Goal: Transaction & Acquisition: Book appointment/travel/reservation

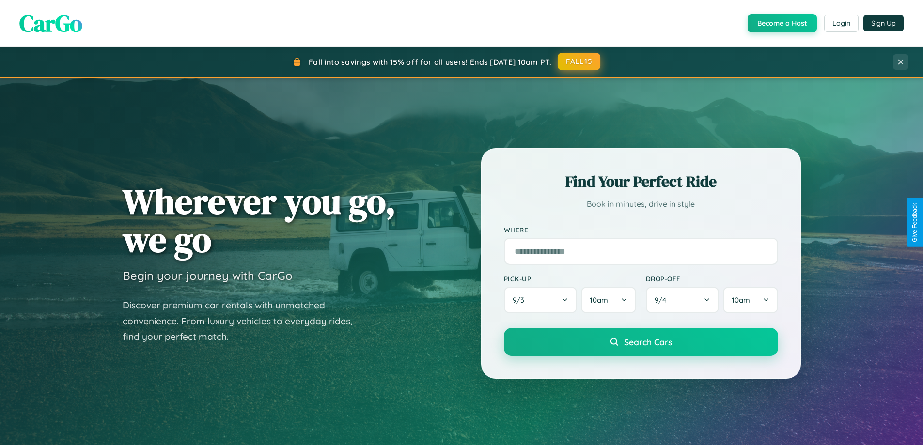
click at [580, 62] on button "FALL15" at bounding box center [579, 61] width 43 height 17
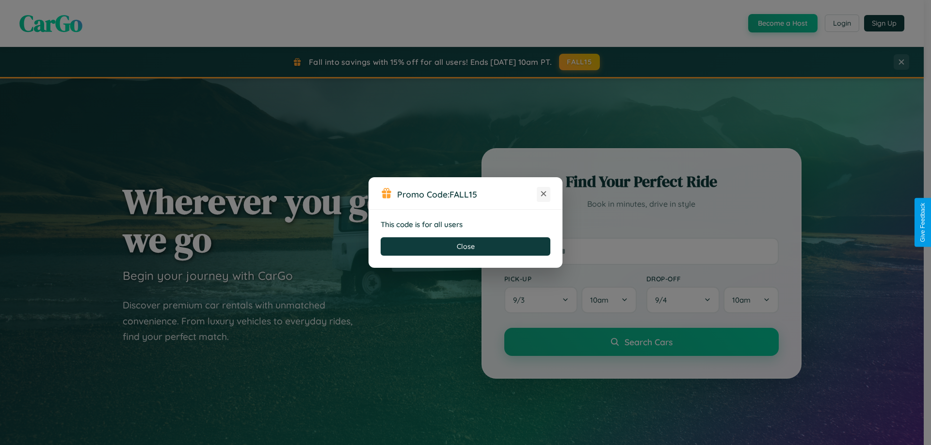
click at [543, 194] on icon at bounding box center [543, 194] width 10 height 10
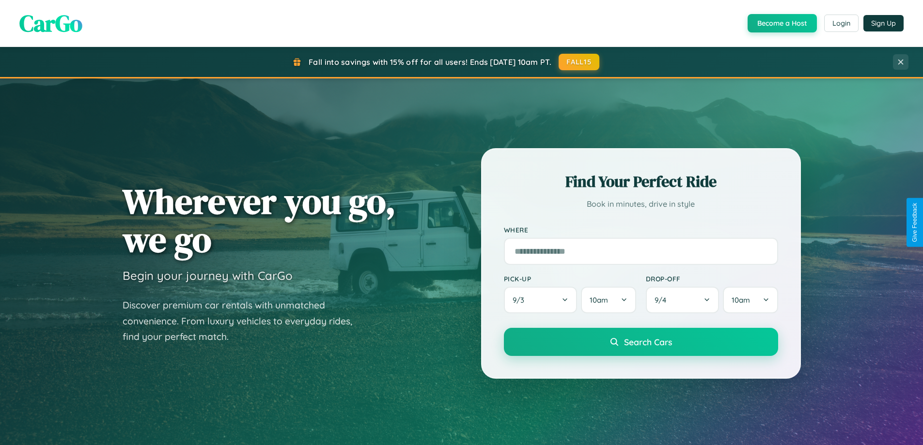
scroll to position [1865, 0]
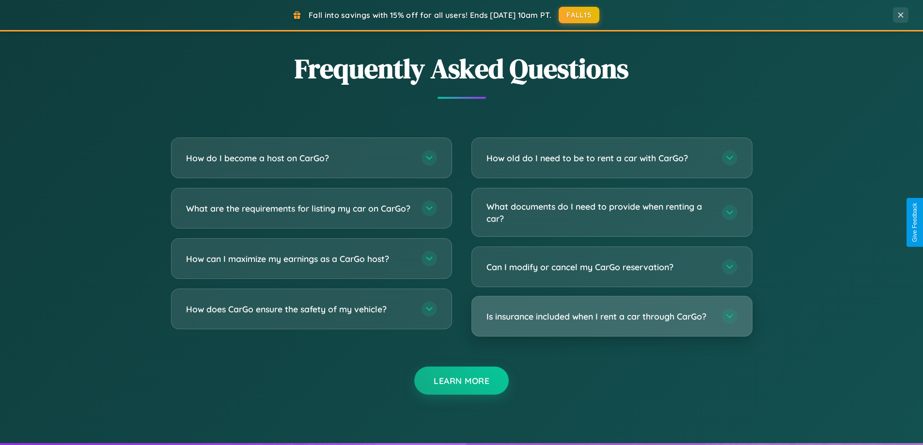
click at [612, 317] on h3 "Is insurance included when I rent a car through CarGo?" at bounding box center [600, 317] width 226 height 12
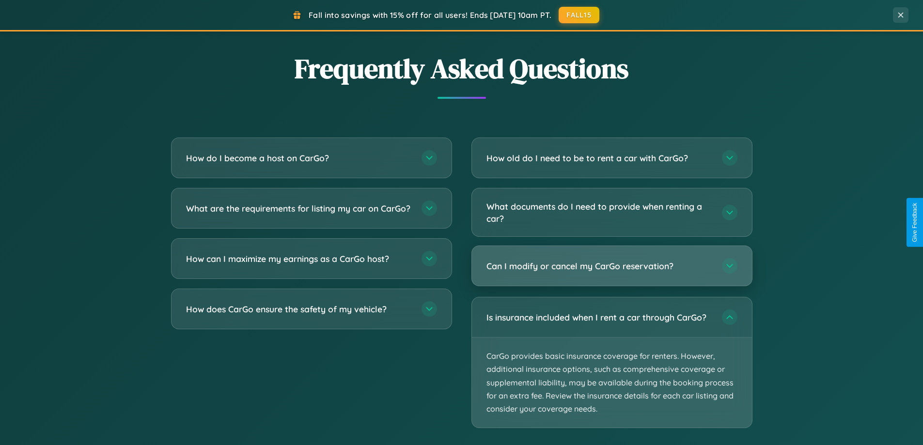
click at [612, 267] on h3 "Can I modify or cancel my CarGo reservation?" at bounding box center [600, 266] width 226 height 12
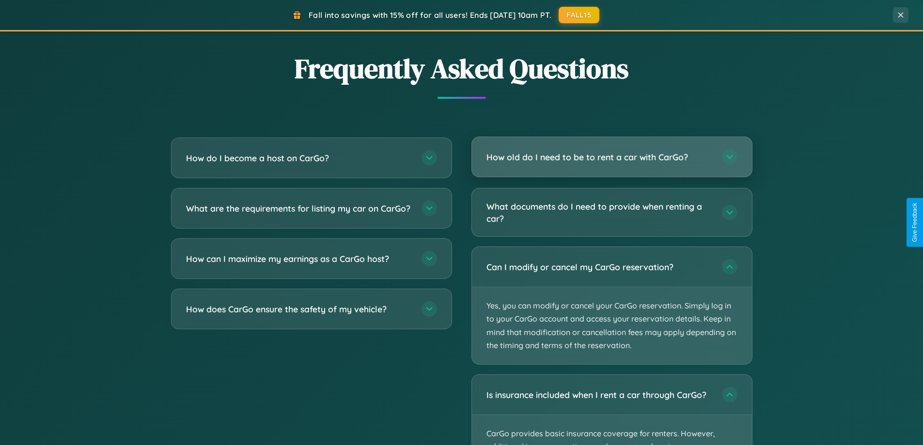
click at [612, 157] on h3 "How old do I need to be to rent a car with CarGo?" at bounding box center [600, 157] width 226 height 12
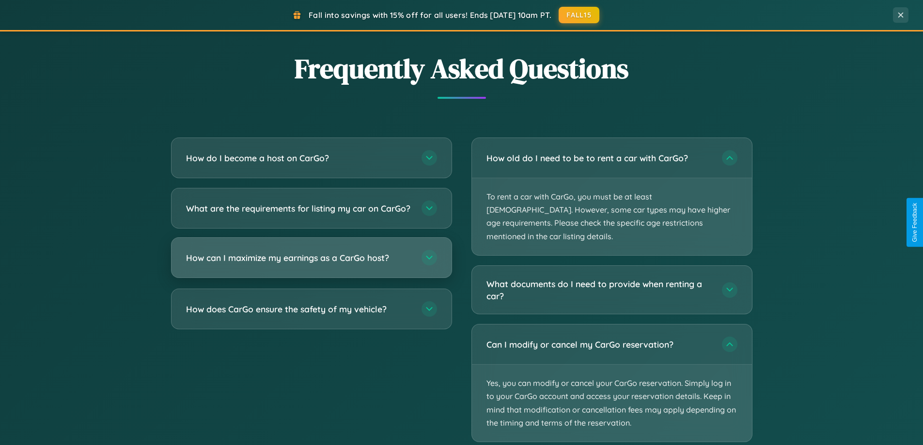
click at [311, 264] on h3 "How can I maximize my earnings as a CarGo host?" at bounding box center [299, 258] width 226 height 12
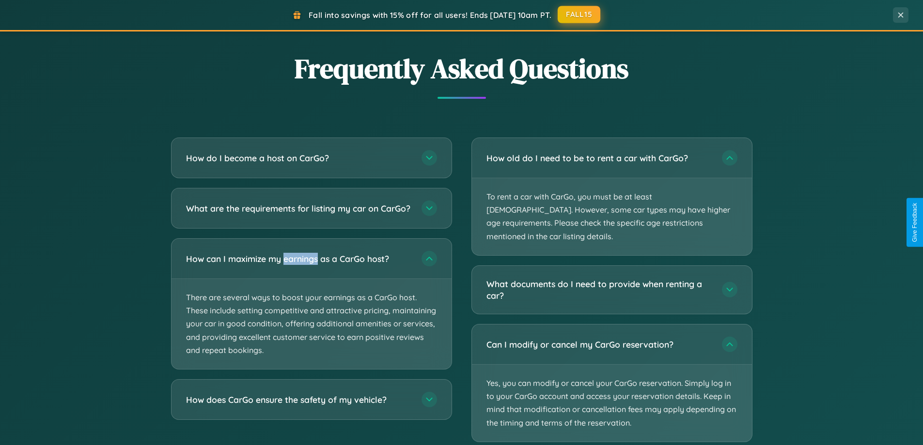
click at [580, 15] on button "FALL15" at bounding box center [579, 14] width 43 height 17
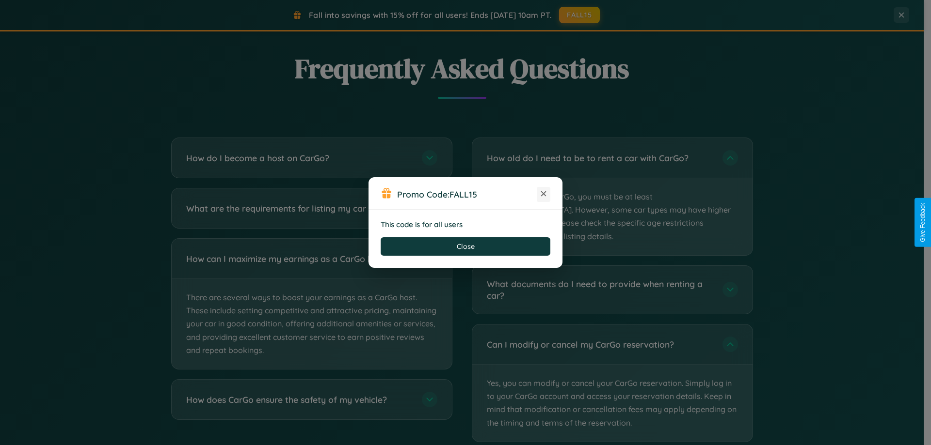
click at [543, 194] on icon at bounding box center [543, 194] width 10 height 10
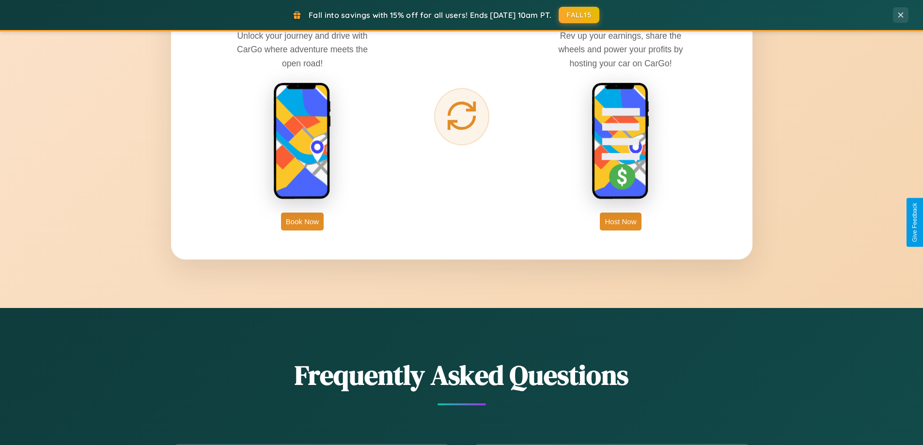
scroll to position [1557, 0]
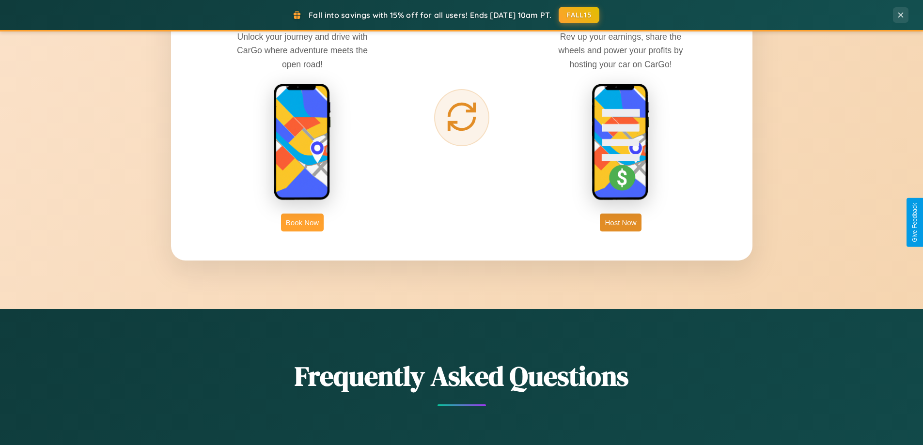
click at [302, 222] on button "Book Now" at bounding box center [302, 223] width 43 height 18
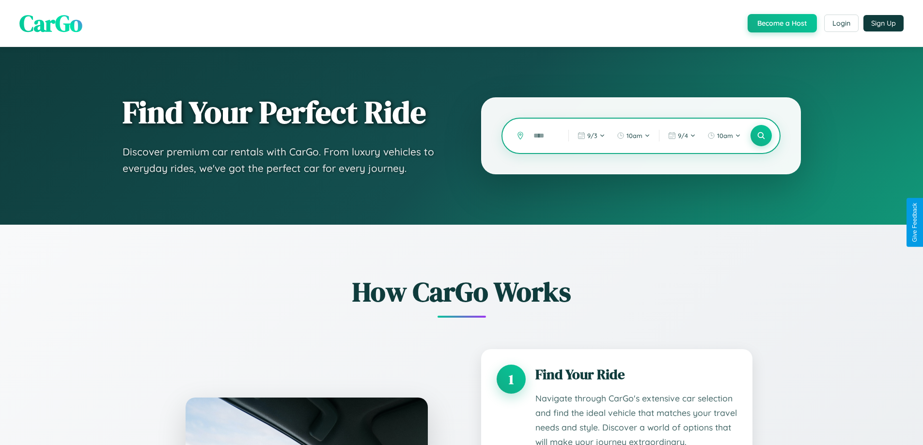
click at [544, 136] on input "text" at bounding box center [544, 135] width 30 height 17
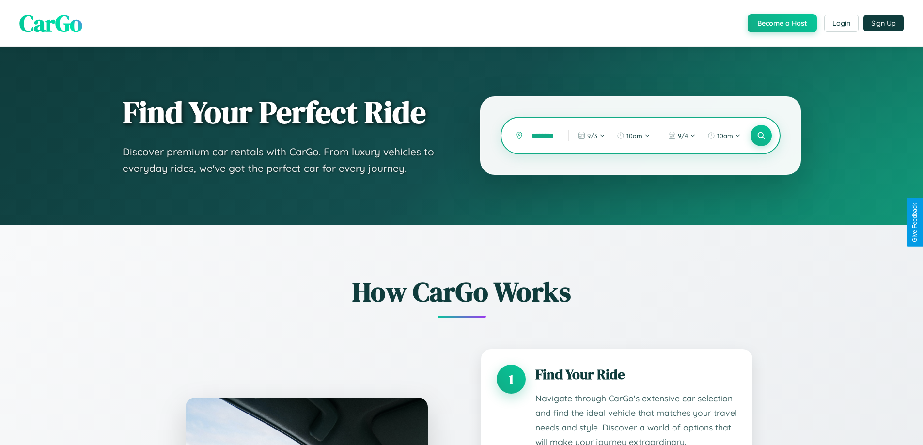
scroll to position [0, 10]
type input "********"
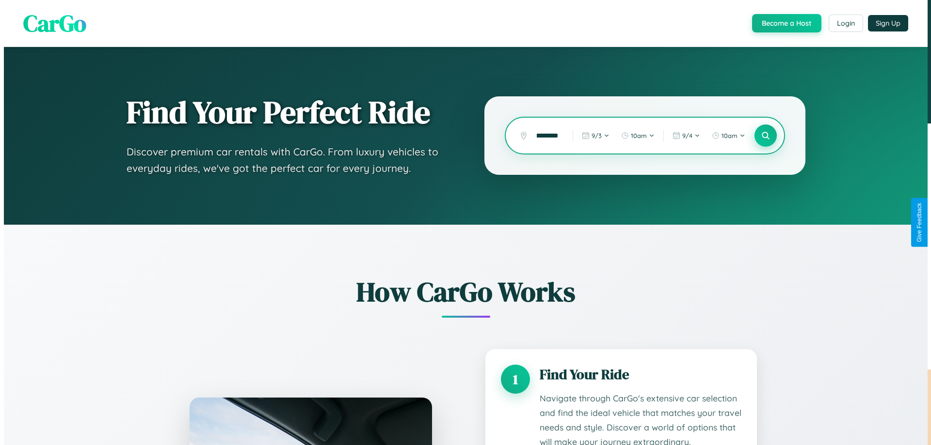
scroll to position [0, 0]
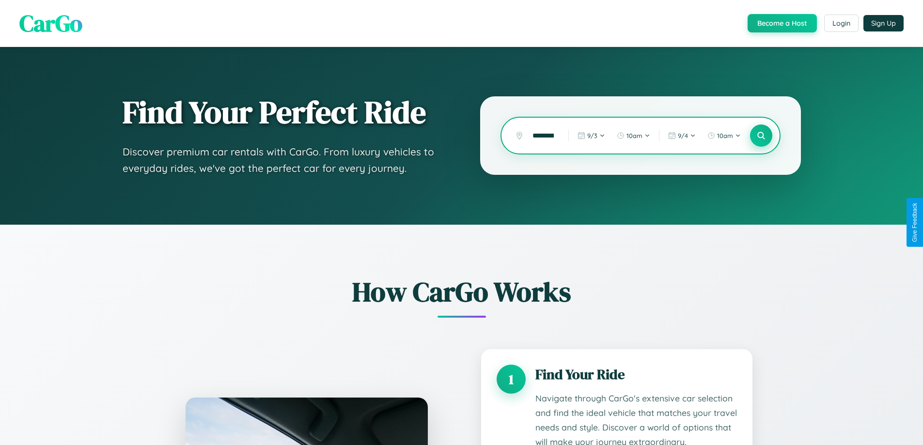
click at [761, 136] on icon at bounding box center [761, 135] width 9 height 9
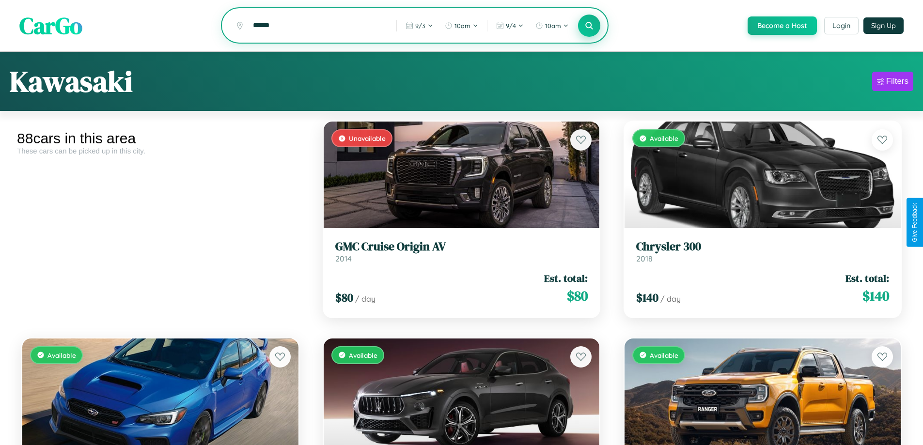
click at [589, 26] on icon at bounding box center [589, 25] width 9 height 9
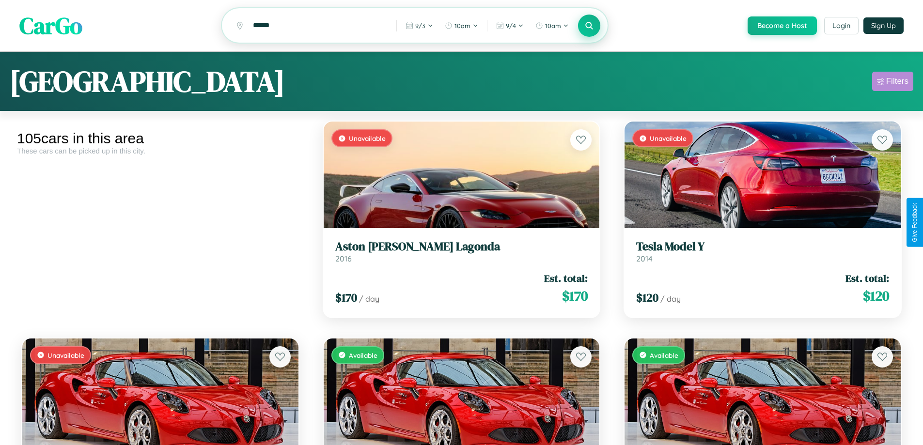
click at [893, 83] on div "Filters" at bounding box center [898, 82] width 22 height 10
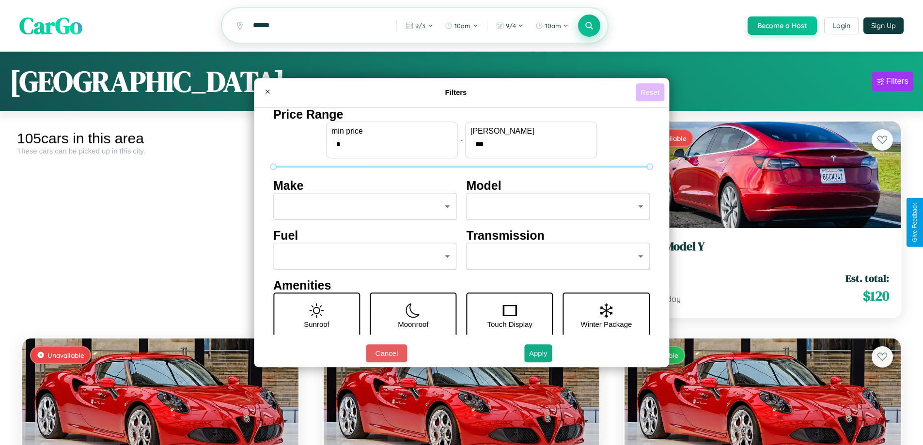
click at [651, 92] on button "Reset" at bounding box center [650, 92] width 29 height 18
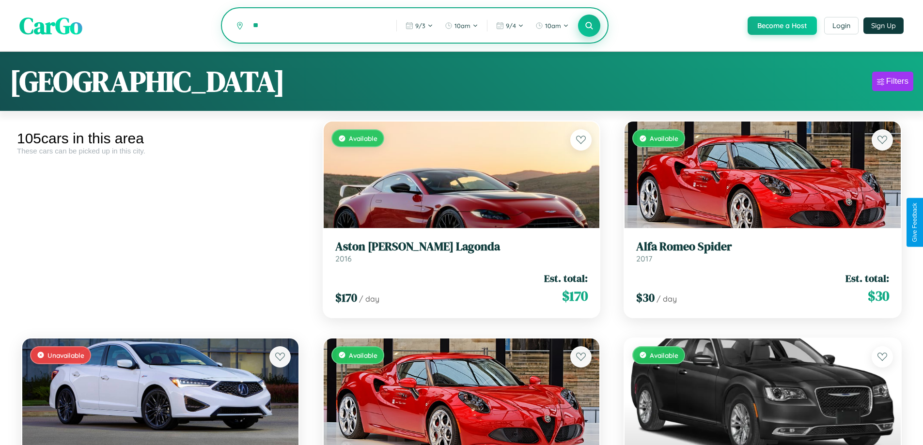
type input "*"
type input "*****"
click at [589, 26] on icon at bounding box center [589, 25] width 9 height 9
